Goal: Task Accomplishment & Management: Complete application form

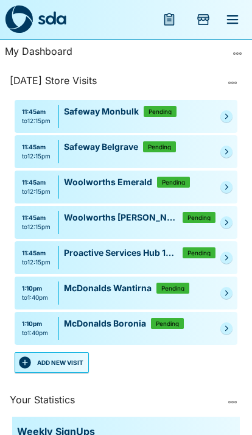
click at [72, 365] on button "ADD NEW VISIT" at bounding box center [52, 362] width 74 height 21
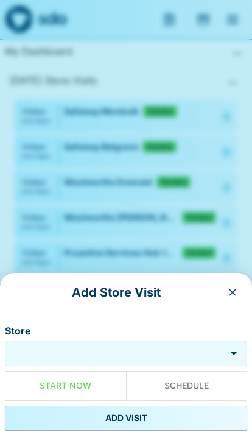
click at [146, 351] on input "Store" at bounding box center [115, 353] width 215 height 14
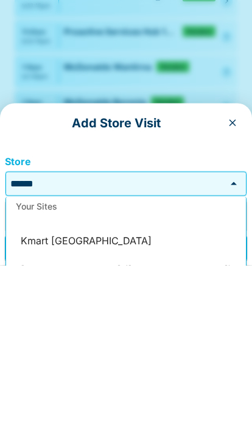
scroll to position [30, 0]
click at [71, 395] on li "Kmart [GEOGRAPHIC_DATA]" at bounding box center [126, 409] width 240 height 29
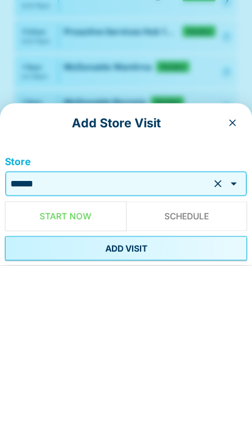
type input "**********"
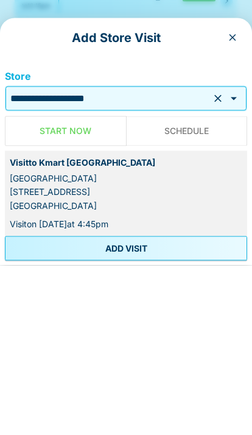
click at [74, 405] on button "ADD VISIT" at bounding box center [126, 417] width 242 height 24
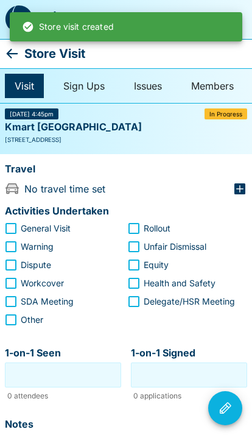
click at [95, 365] on input "1-on-1 Seen" at bounding box center [63, 374] width 110 height 19
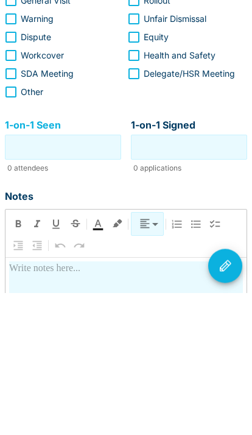
type input "*"
click at [198, 280] on input "1-on-1 Signed" at bounding box center [189, 289] width 110 height 19
type input "*"
click at [35, 403] on p at bounding box center [126, 410] width 234 height 15
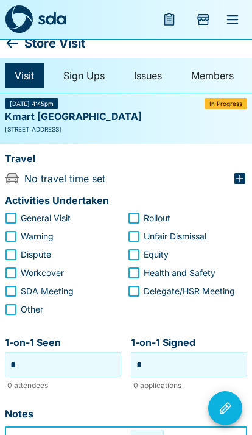
scroll to position [0, 0]
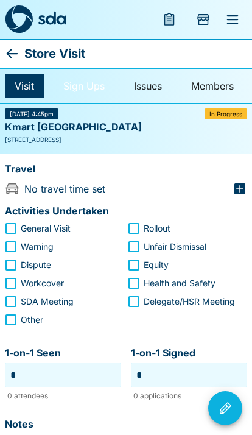
click at [82, 75] on link "Sign Ups" at bounding box center [84, 86] width 61 height 24
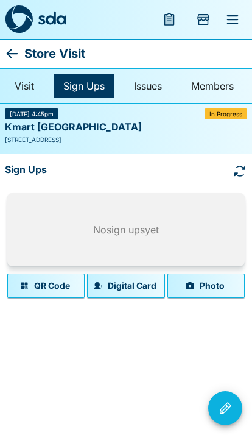
click at [201, 277] on button "Photo" at bounding box center [205, 285] width 77 height 24
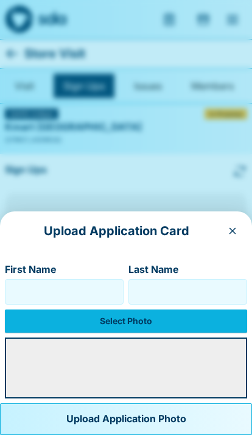
click at [94, 312] on label "Select Photo" at bounding box center [126, 320] width 242 height 23
click at [0, 0] on input "Select Photo" at bounding box center [0, 0] width 0 height 0
click at [83, 316] on label "Select Photo" at bounding box center [126, 320] width 242 height 23
click at [0, 0] on input "Select Photo" at bounding box center [0, 0] width 0 height 0
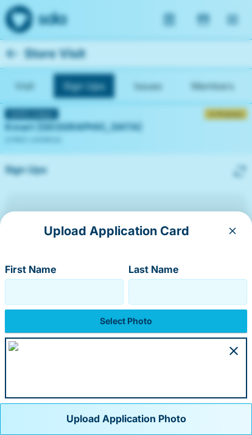
click at [38, 282] on input "First Name" at bounding box center [64, 291] width 108 height 19
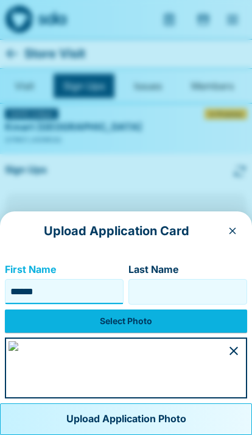
type input "******"
click at [174, 282] on input "Last Name" at bounding box center [188, 291] width 108 height 19
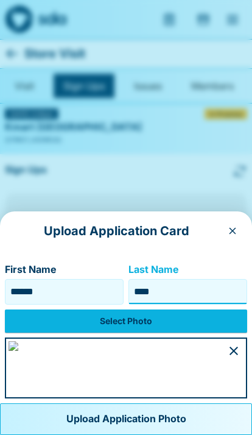
scroll to position [88, 0]
type input "****"
click at [114, 421] on button "Upload Application Photo" at bounding box center [126, 419] width 252 height 32
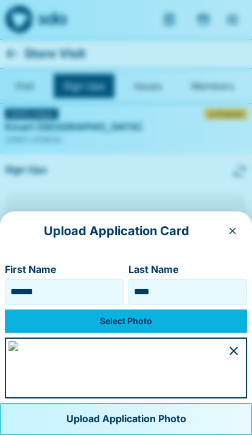
click at [149, 413] on button "Upload Application Photo" at bounding box center [126, 419] width 252 height 32
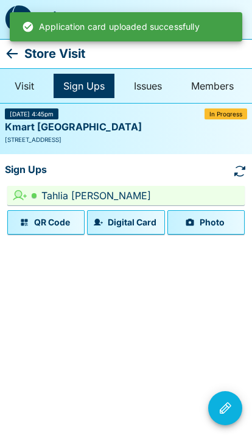
click at [217, 218] on button "Photo" at bounding box center [205, 222] width 77 height 24
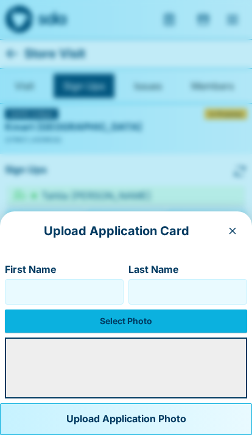
click at [83, 286] on input "First Name" at bounding box center [64, 291] width 108 height 19
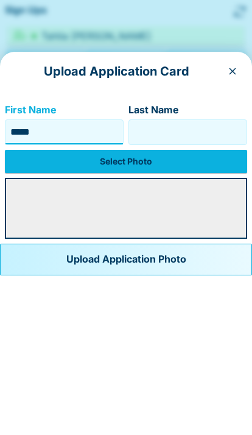
type input "*****"
click at [186, 282] on input "Last Name" at bounding box center [188, 291] width 108 height 19
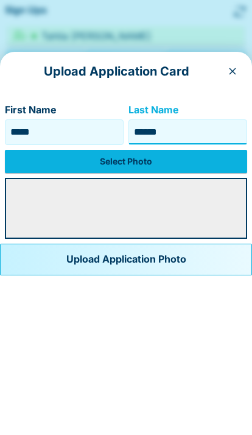
type input "******"
click at [195, 309] on label "Select Photo" at bounding box center [126, 320] width 242 height 23
click at [0, 0] on input "Select Photo" at bounding box center [0, 0] width 0 height 0
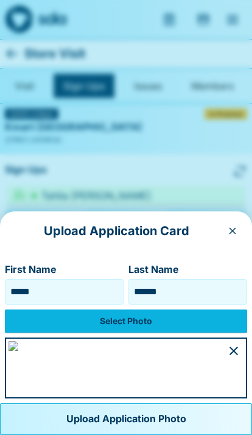
scroll to position [90, 0]
click at [172, 410] on button "Upload Application Photo" at bounding box center [126, 419] width 252 height 32
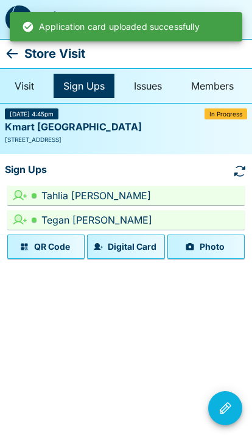
click at [209, 242] on button "Photo" at bounding box center [205, 246] width 77 height 24
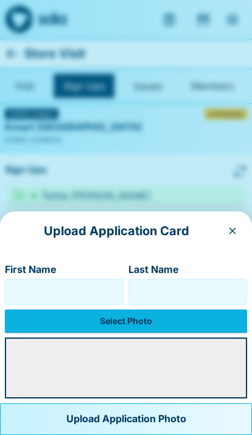
click at [48, 287] on input "First Name" at bounding box center [64, 291] width 108 height 19
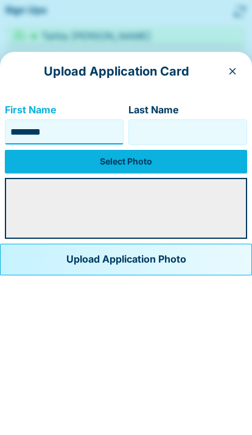
type input "*******"
click at [199, 282] on input "Last Name" at bounding box center [188, 291] width 108 height 19
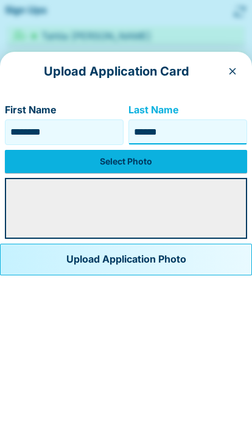
type input "******"
click at [52, 309] on label "Select Photo" at bounding box center [126, 320] width 242 height 23
click at [0, 0] on input "Select Photo" at bounding box center [0, 0] width 0 height 0
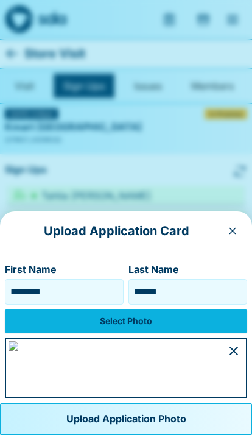
scroll to position [108, 0]
click at [125, 411] on button "Upload Application Photo" at bounding box center [126, 419] width 252 height 32
